Goal: Task Accomplishment & Management: Complete application form

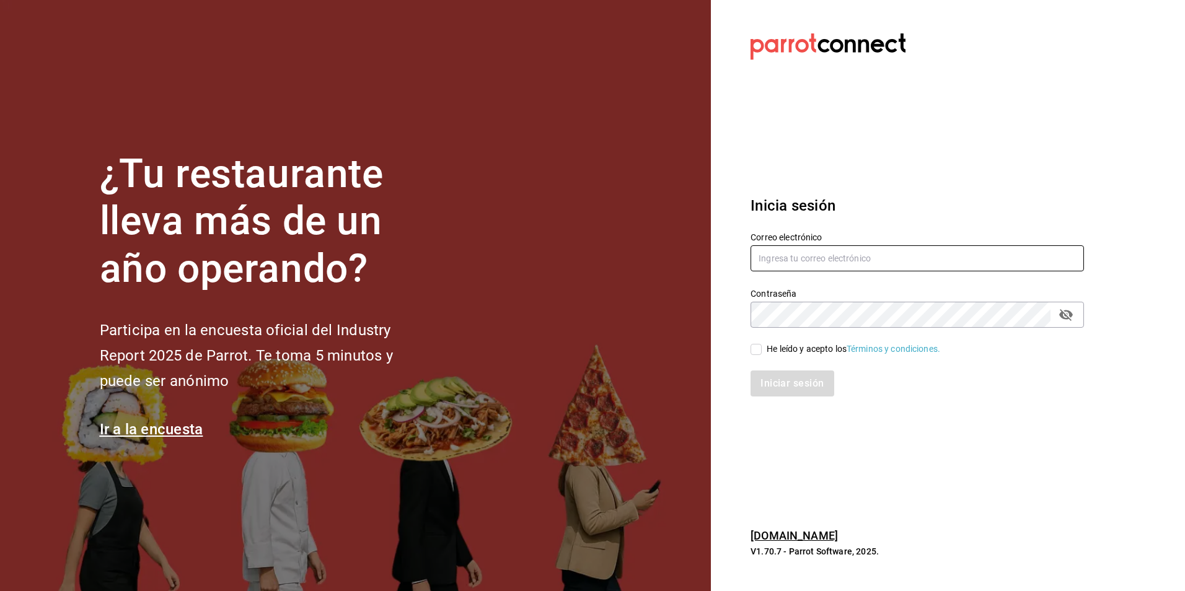
click at [770, 260] on input "text" at bounding box center [918, 258] width 334 height 26
type input "[EMAIL_ADDRESS][DOMAIN_NAME]"
click at [756, 350] on input "He leído y acepto los Términos y condiciones." at bounding box center [756, 349] width 11 height 11
checkbox input "true"
click at [786, 380] on button "Iniciar sesión" at bounding box center [793, 384] width 84 height 26
